Goal: Information Seeking & Learning: Check status

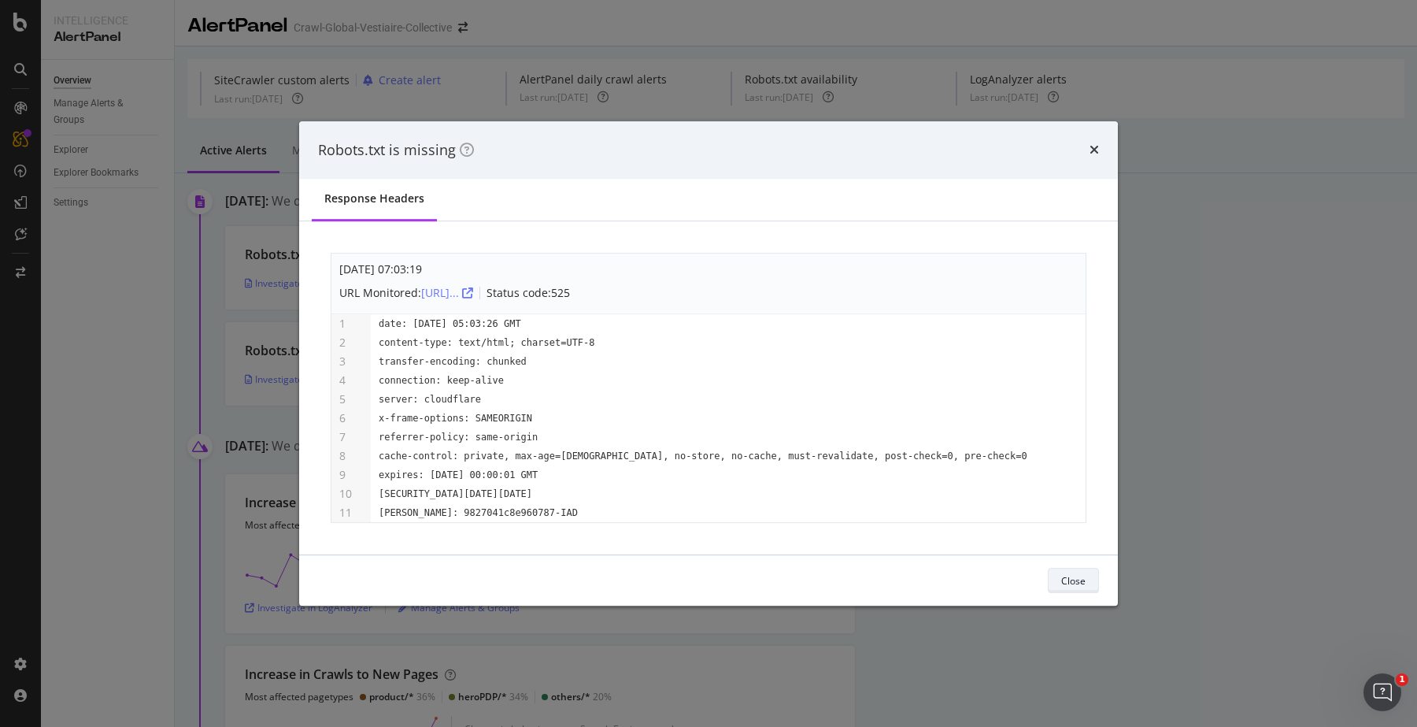
click at [1062, 579] on div "Close" at bounding box center [1073, 580] width 24 height 13
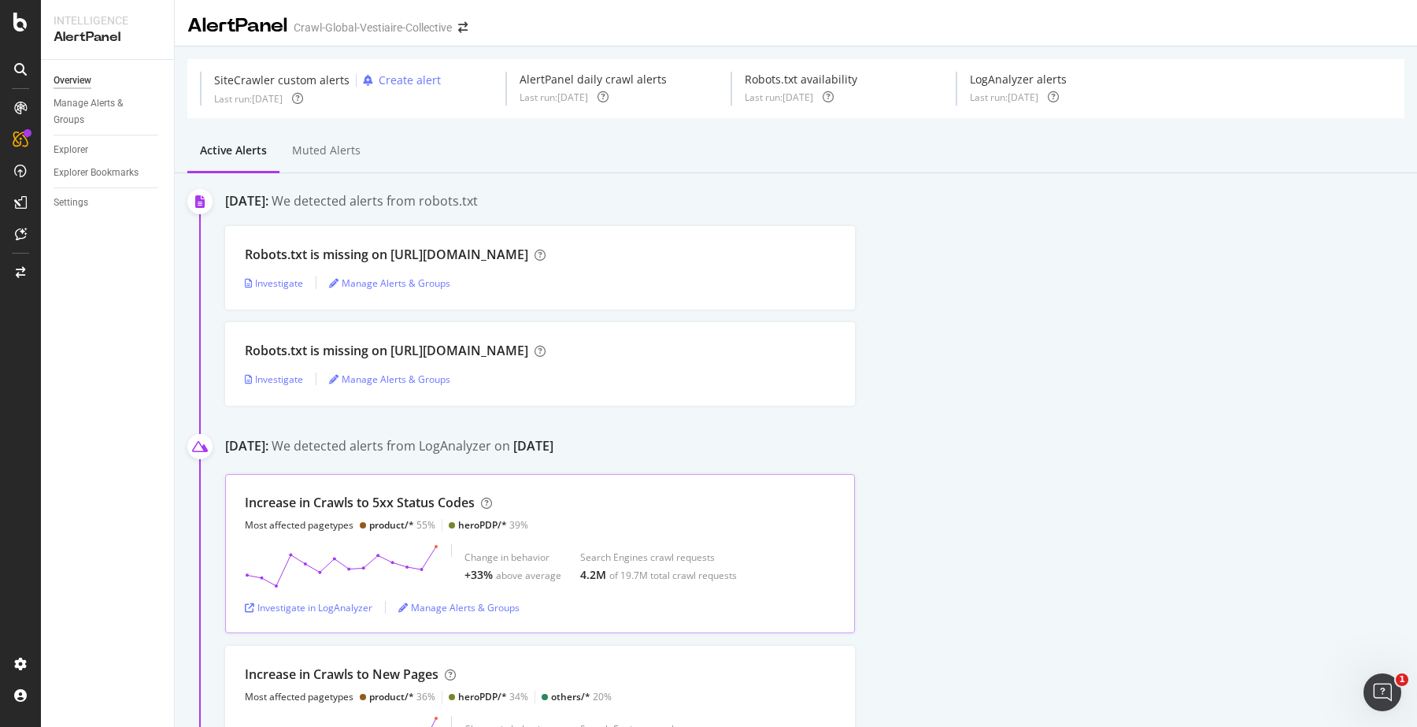
click at [783, 477] on div "Increase in Crawls to 5xx Status Codes Most affected pagetypes product/* 55% he…" at bounding box center [540, 553] width 630 height 159
click at [410, 257] on div "Robots.txt is missing on [URL][DOMAIN_NAME]" at bounding box center [386, 255] width 283 height 18
click at [271, 283] on div "Investigate" at bounding box center [274, 282] width 58 height 13
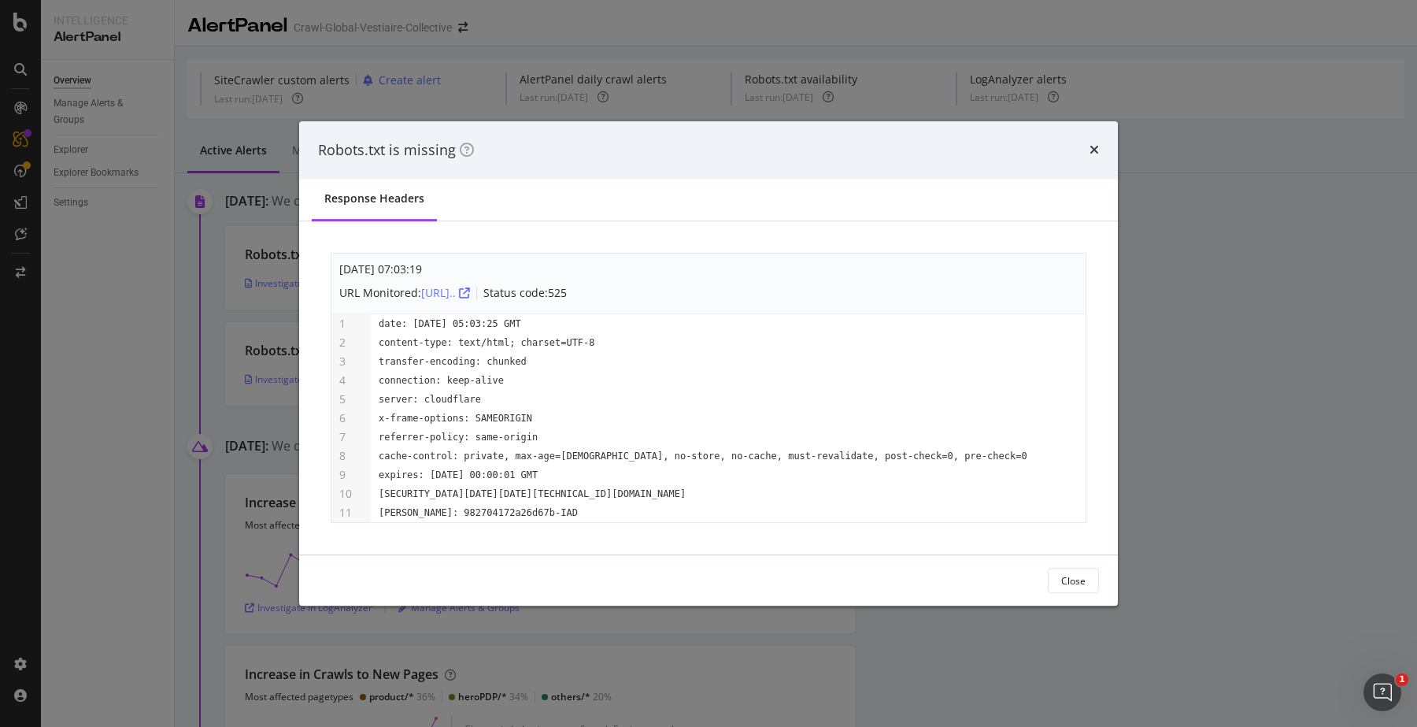
click at [545, 394] on pre "server: cloudflare" at bounding box center [703, 399] width 649 height 13
click at [546, 347] on pre "content-type: text/html; charset=UTF-8" at bounding box center [703, 342] width 649 height 13
click at [591, 422] on pre "x-frame-options: SAMEORIGIN" at bounding box center [703, 418] width 649 height 13
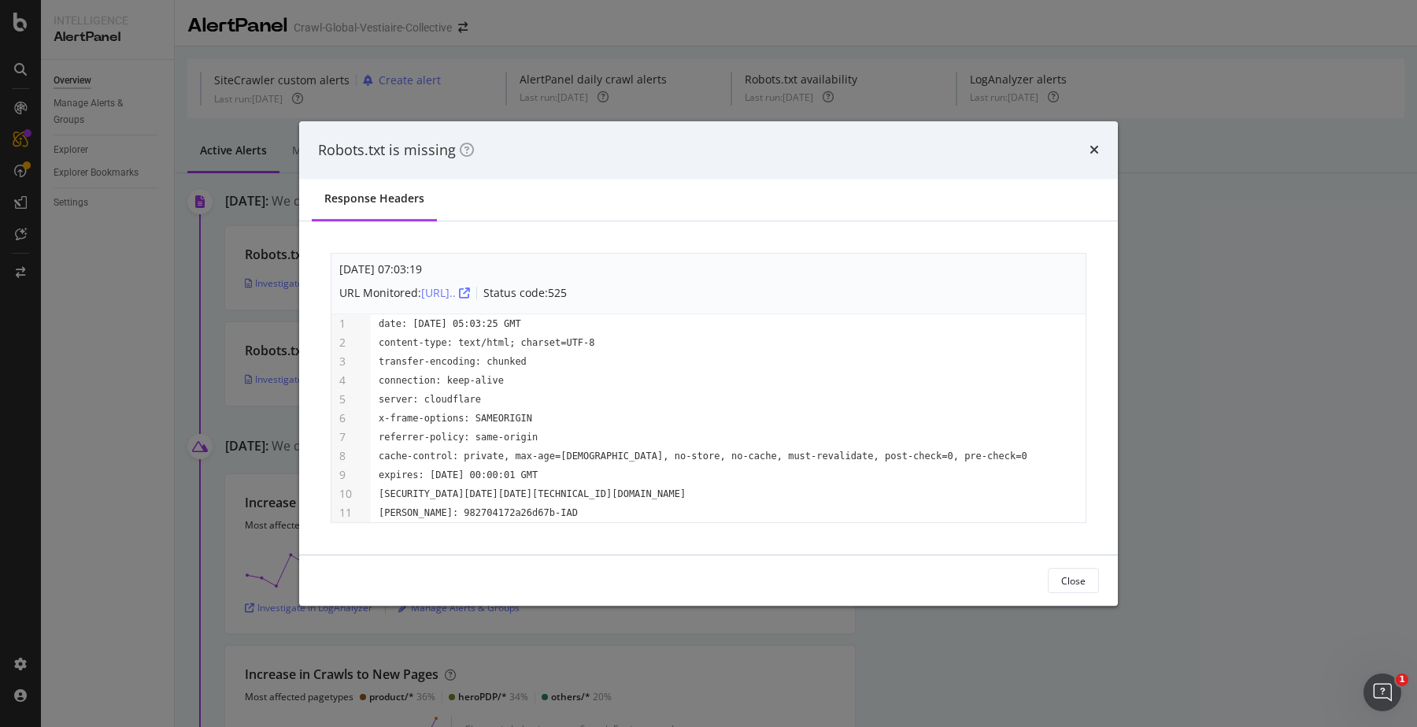
click at [588, 412] on pre "x-frame-options: SAMEORIGIN" at bounding box center [703, 418] width 649 height 13
click at [590, 464] on td "cache-control: private, max-age=[DEMOGRAPHIC_DATA], no-store, no-cache, must-re…" at bounding box center [703, 455] width 664 height 19
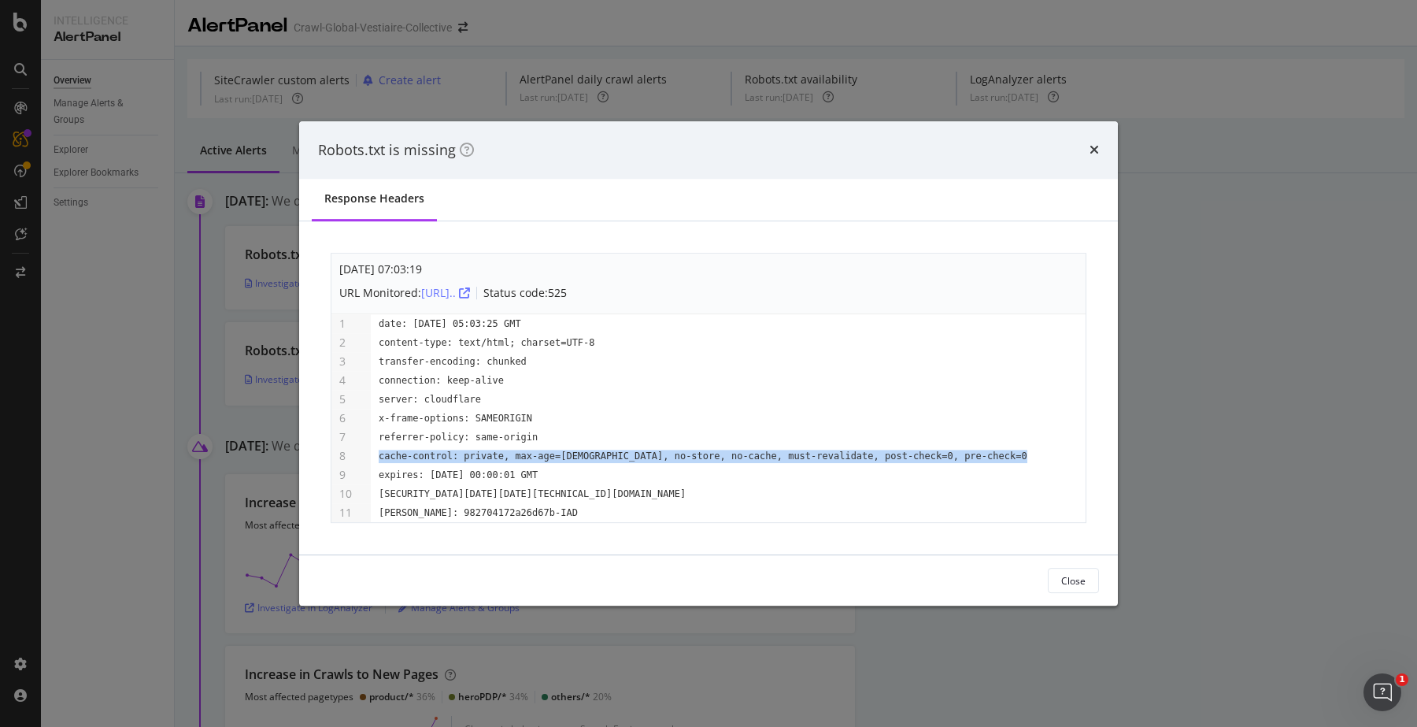
click at [590, 464] on td "cache-control: private, max-age=[DEMOGRAPHIC_DATA], no-store, no-cache, must-re…" at bounding box center [703, 455] width 664 height 19
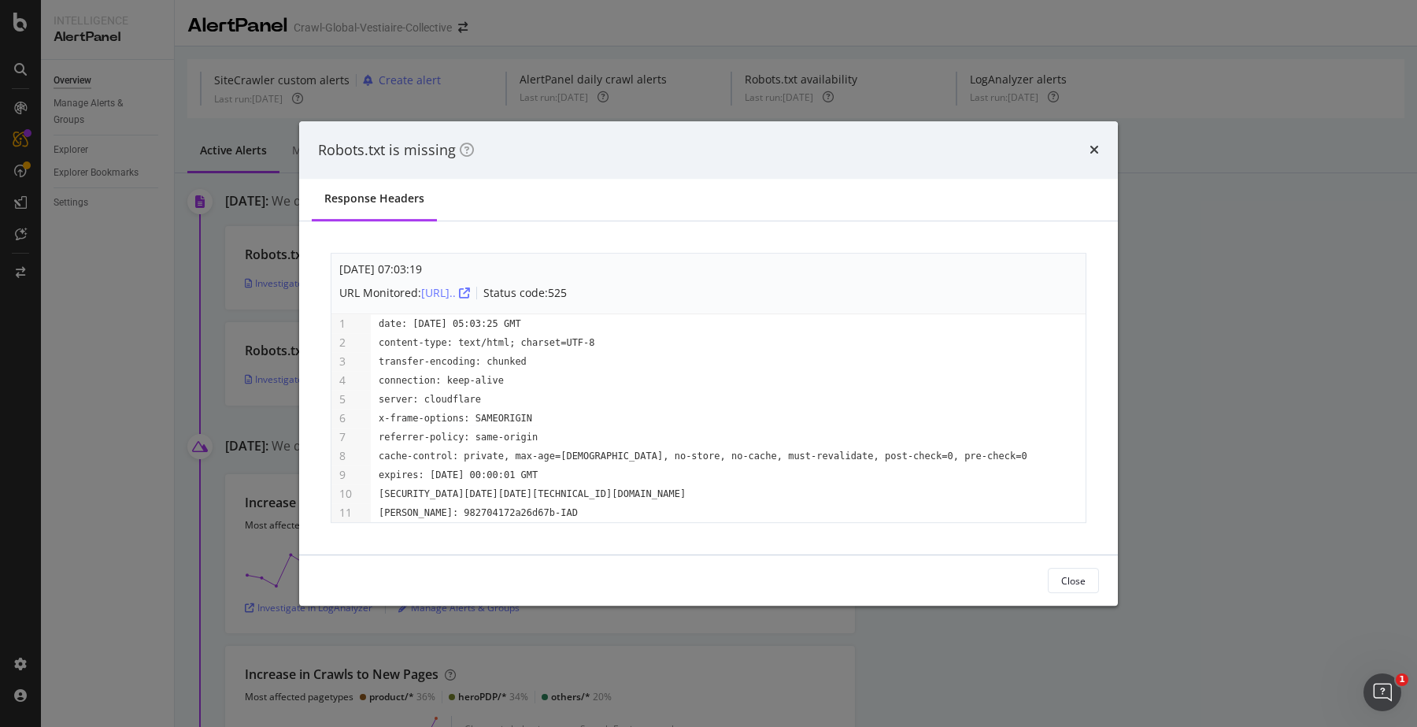
click at [593, 495] on pre "[SECURITY_DATA][DATE][DATE][TECHNICAL_ID][DOMAIN_NAME]" at bounding box center [703, 493] width 649 height 13
click at [594, 513] on pre "[PERSON_NAME]: 982704172a26d67b-IAD" at bounding box center [703, 512] width 649 height 13
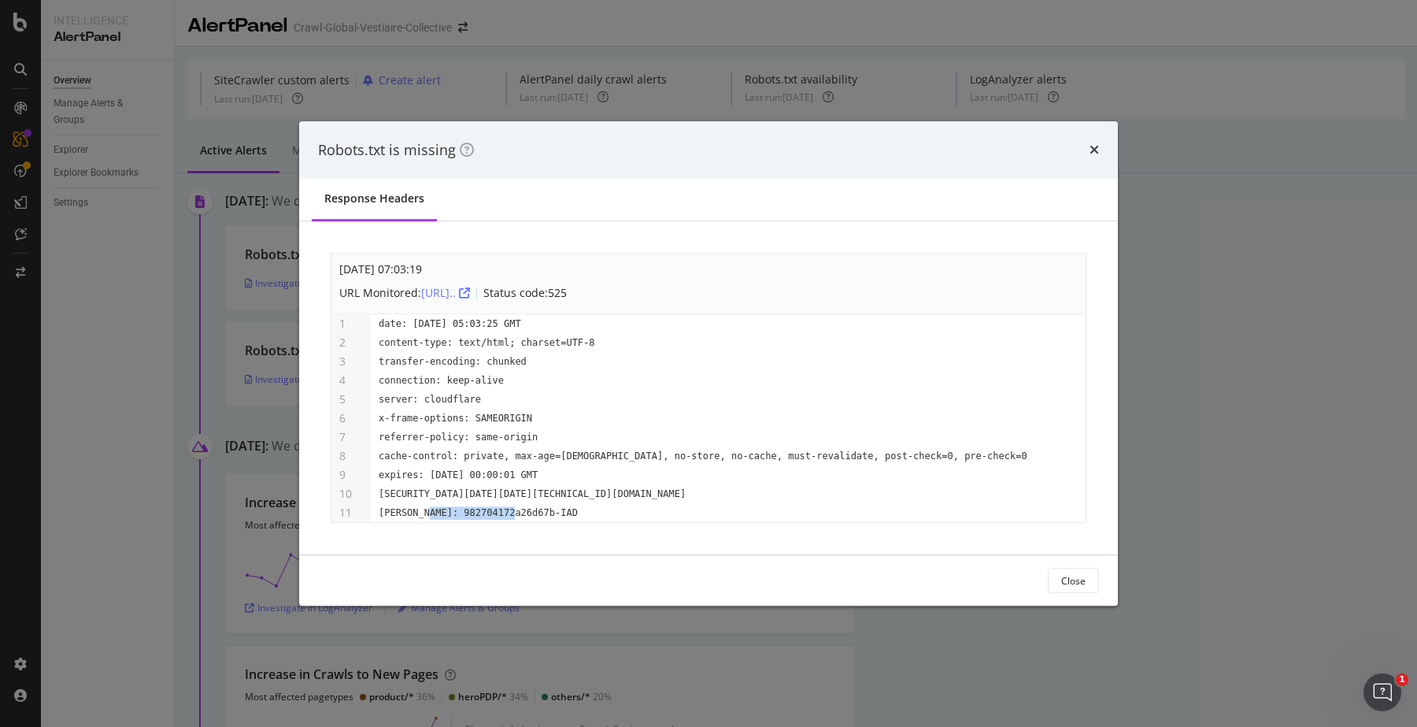
drag, startPoint x: 504, startPoint y: 514, endPoint x: 417, endPoint y: 513, distance: 86.6
click at [417, 513] on pre "[PERSON_NAME]: 982704172a26d67b-IAD" at bounding box center [703, 512] width 649 height 13
drag, startPoint x: 413, startPoint y: 513, endPoint x: 501, endPoint y: 506, distance: 88.4
click at [501, 506] on pre "[PERSON_NAME]: 982704172a26d67b-IAD" at bounding box center [703, 512] width 649 height 13
copy pre "982704172a26d67b"
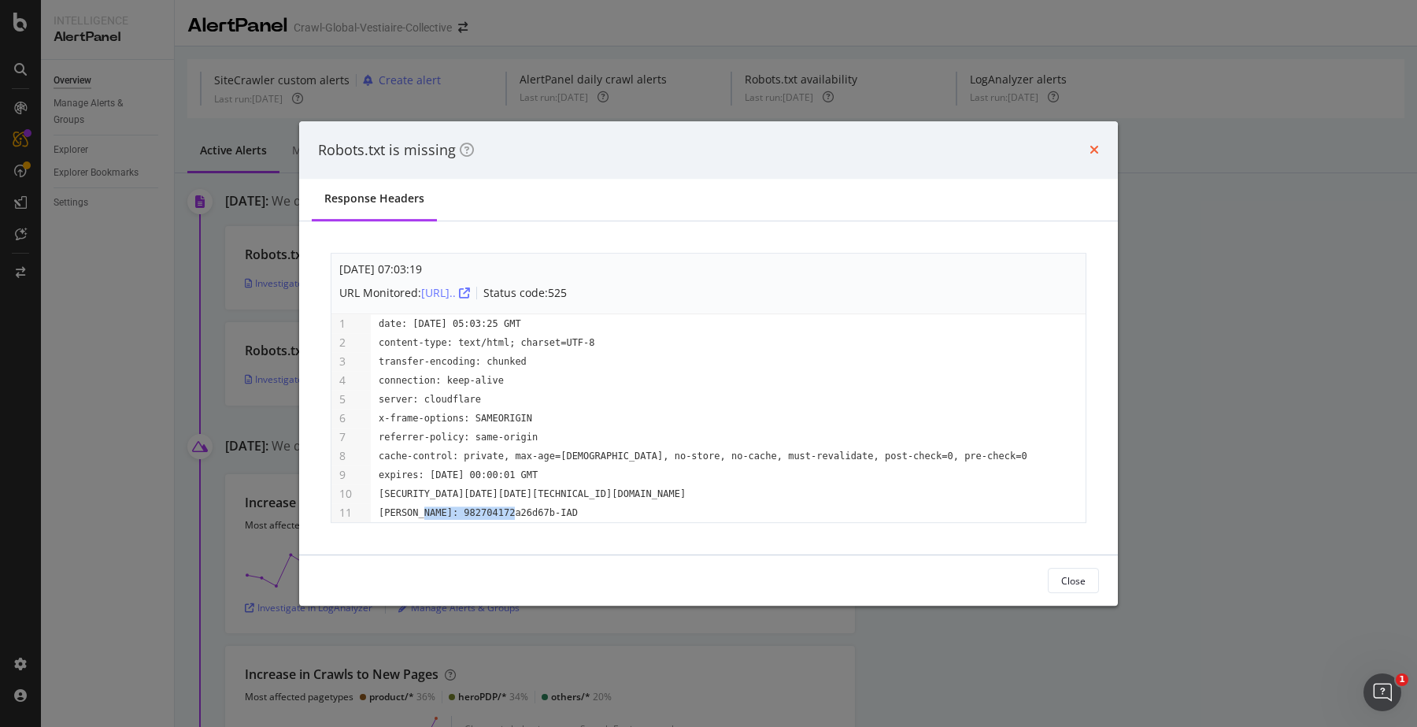
click at [1093, 150] on icon "times" at bounding box center [1093, 149] width 9 height 13
